Goal: Navigation & Orientation: Find specific page/section

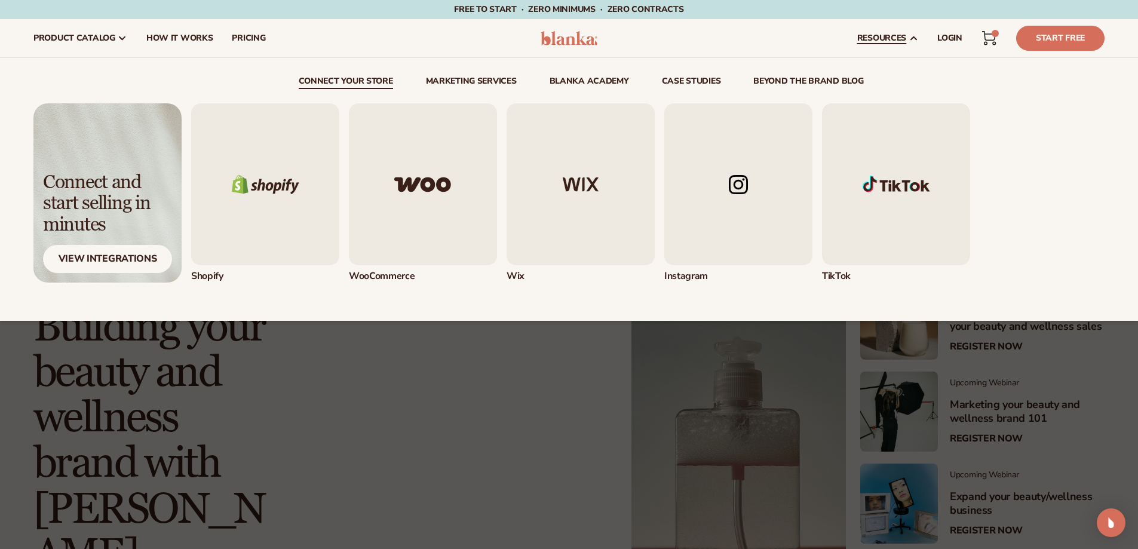
click at [258, 189] on img "1 / 5" at bounding box center [265, 184] width 148 height 162
click at [200, 280] on div "Shopify" at bounding box center [265, 276] width 148 height 13
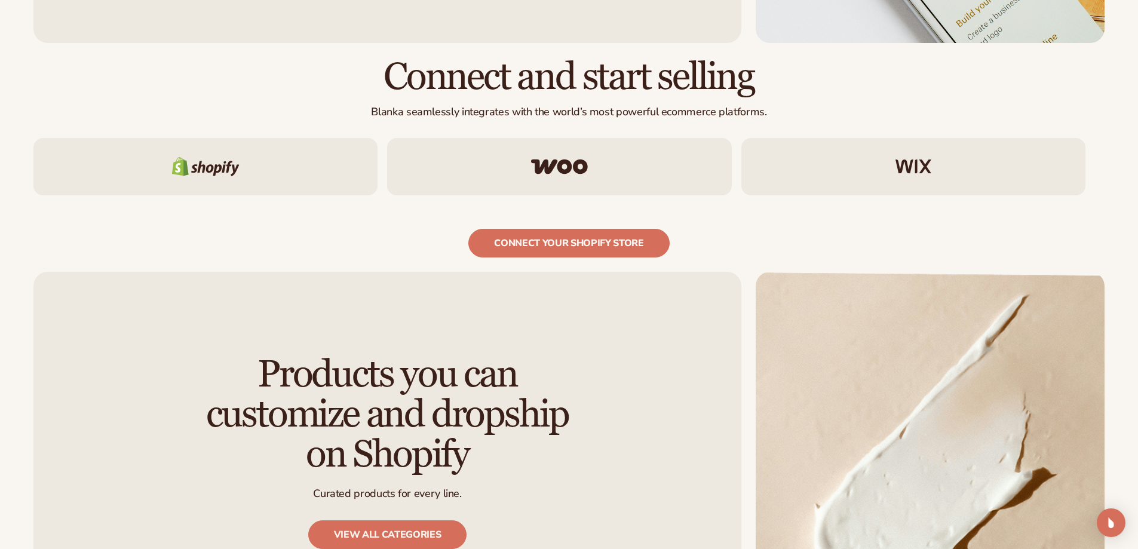
scroll to position [1314, 0]
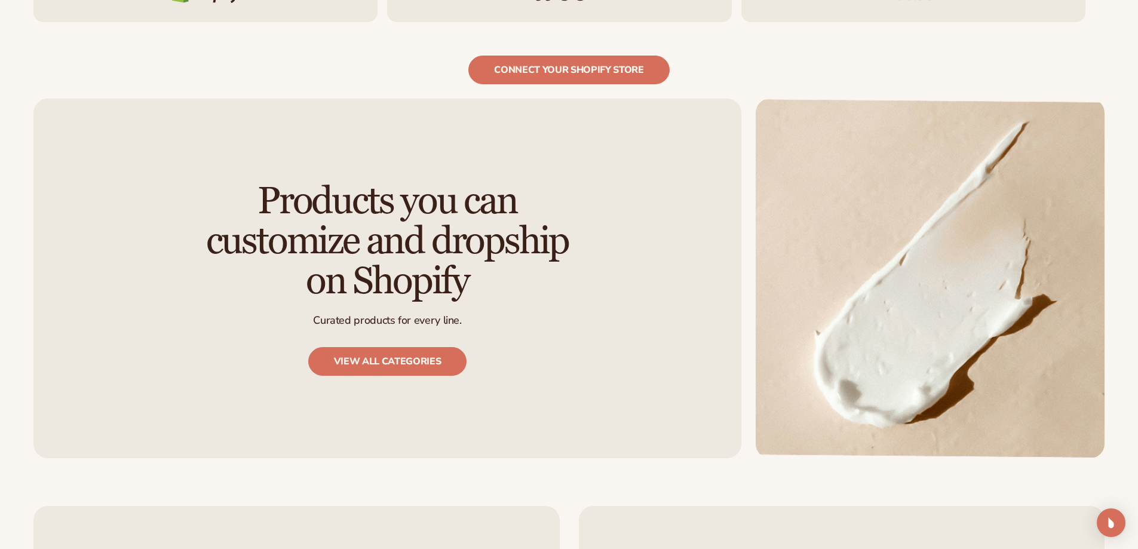
click at [943, 282] on img at bounding box center [930, 279] width 349 height 360
click at [391, 347] on link "View all categories" at bounding box center [387, 361] width 159 height 29
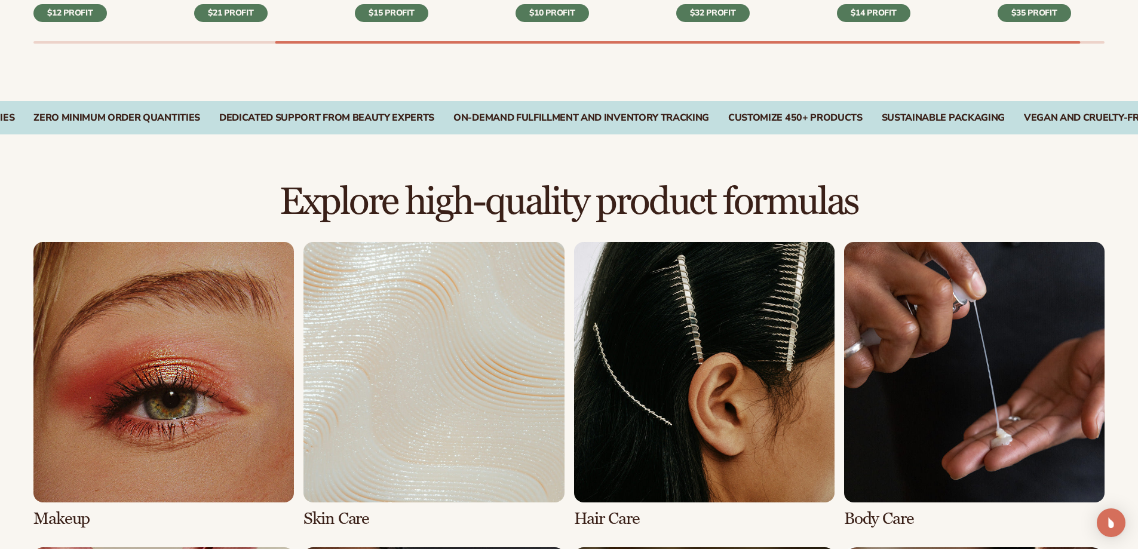
scroll to position [956, 0]
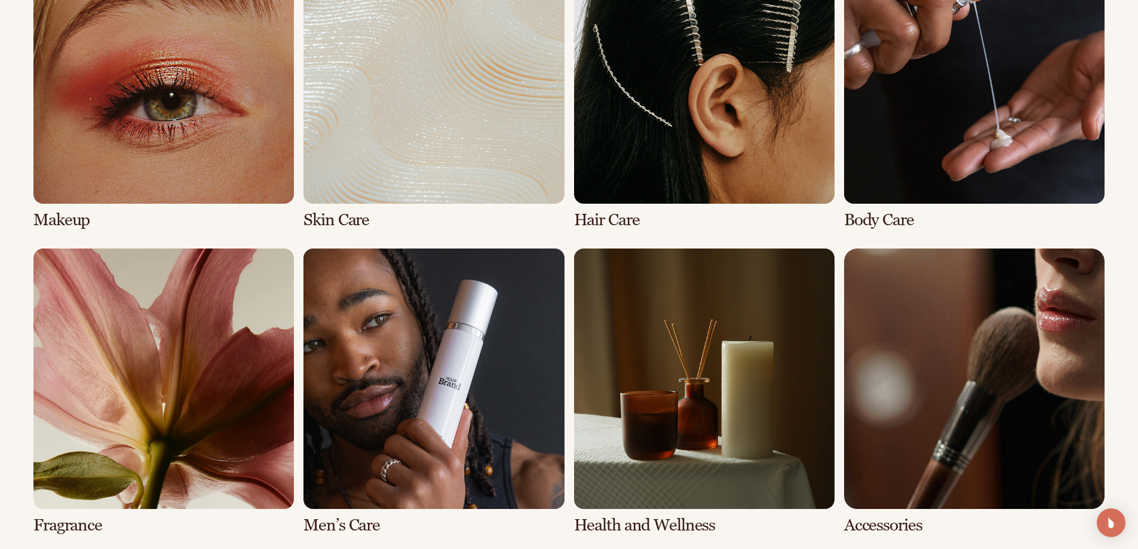
click at [78, 217] on link "1 / 8" at bounding box center [163, 86] width 260 height 286
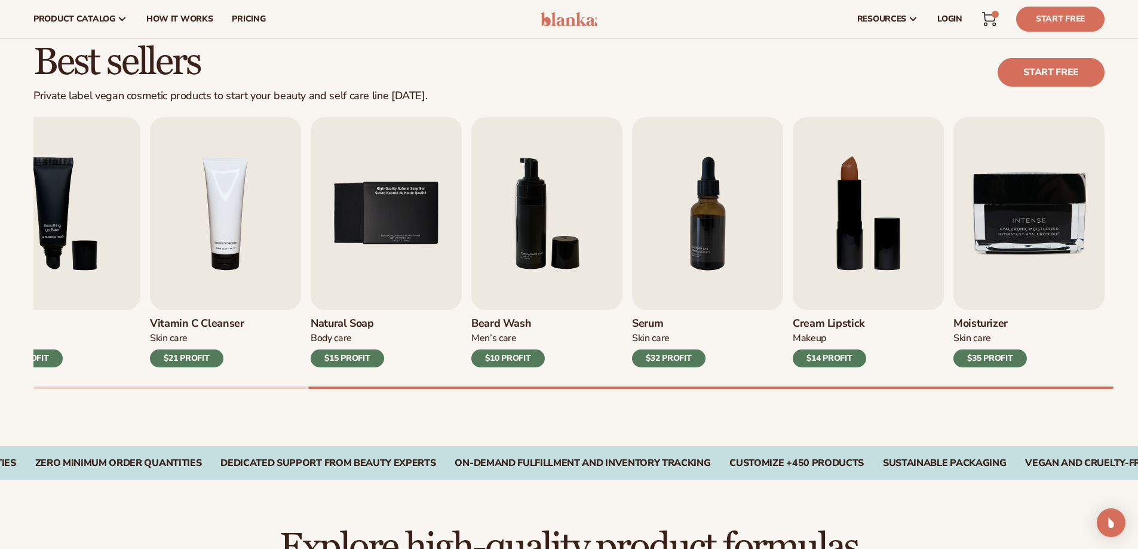
scroll to position [119, 0]
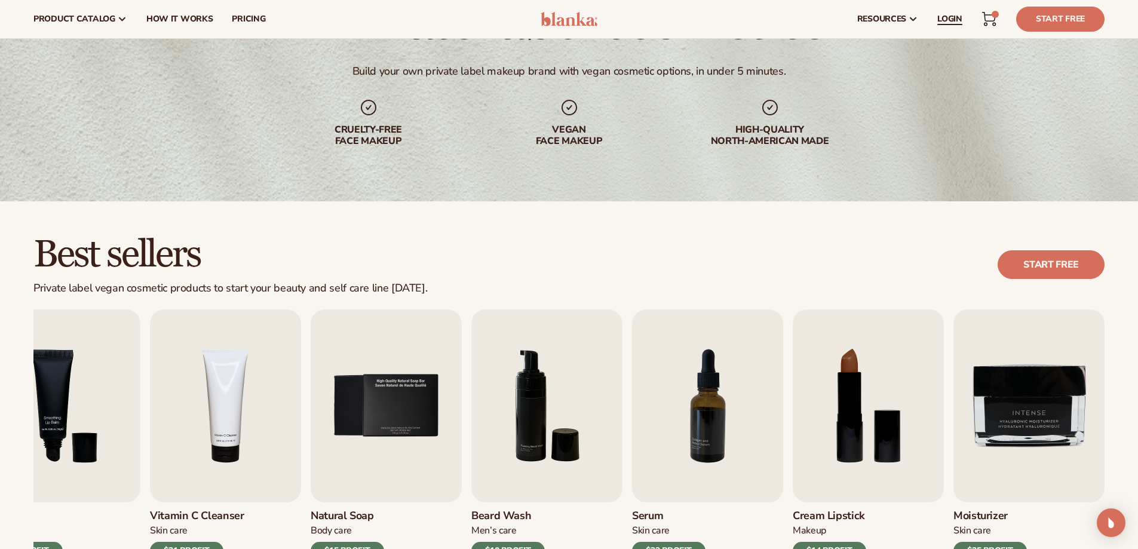
click at [948, 8] on link "LOGIN" at bounding box center [950, 19] width 44 height 38
